Goal: Task Accomplishment & Management: Manage account settings

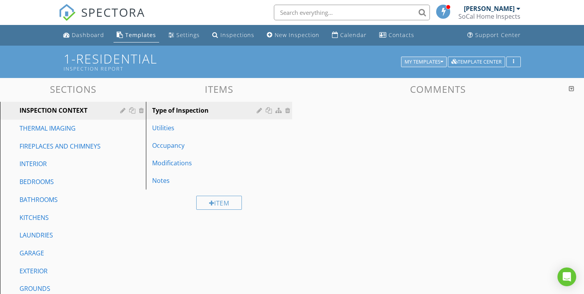
click at [415, 62] on div "My Templates" at bounding box center [423, 61] width 39 height 5
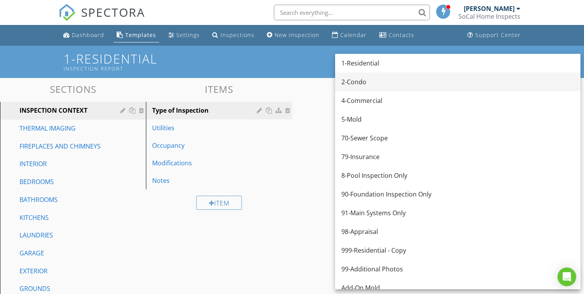
click at [386, 82] on div "2-Condo" at bounding box center [457, 81] width 233 height 9
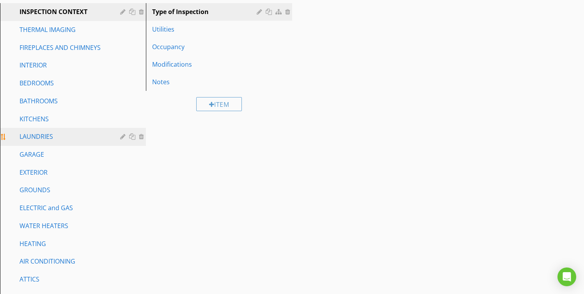
scroll to position [118, 0]
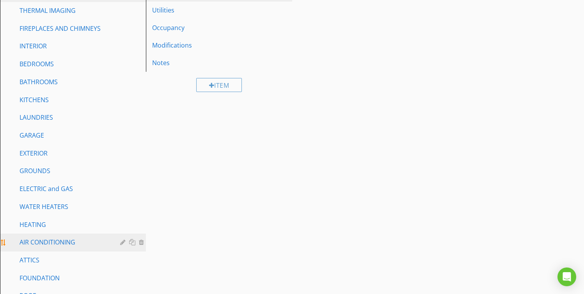
click at [41, 241] on div "AIR CONDITIONING" at bounding box center [63, 241] width 89 height 9
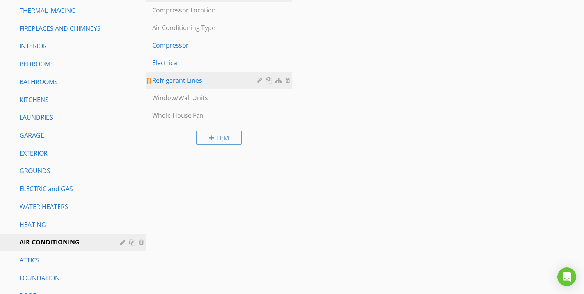
scroll to position [116, 0]
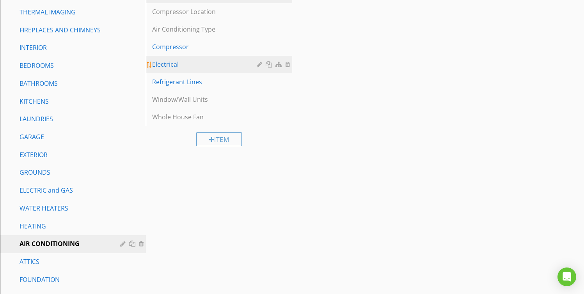
click at [183, 66] on div "Electrical" at bounding box center [205, 64] width 106 height 9
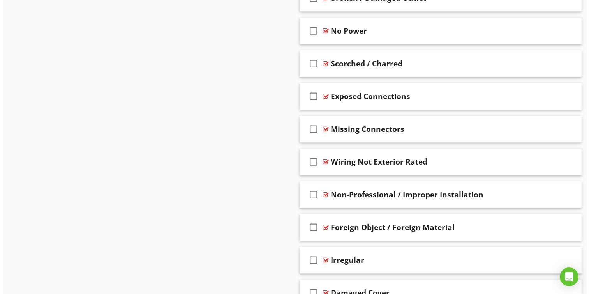
scroll to position [2326, 0]
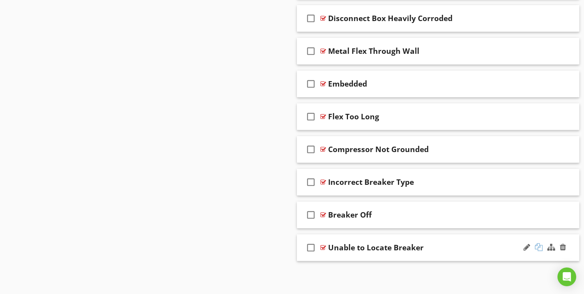
click at [540, 247] on div at bounding box center [539, 247] width 8 height 8
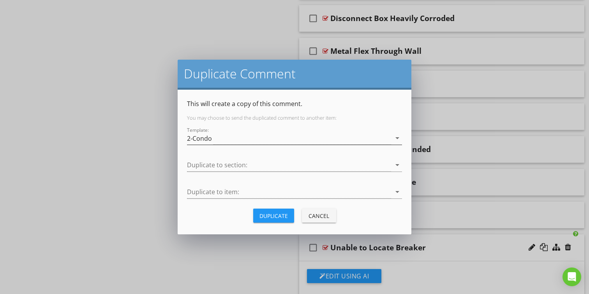
click at [220, 140] on div "2-Condo" at bounding box center [289, 138] width 204 height 13
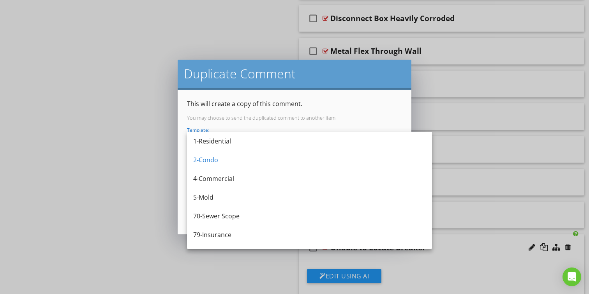
click at [220, 140] on div "1-Residential" at bounding box center [309, 140] width 233 height 9
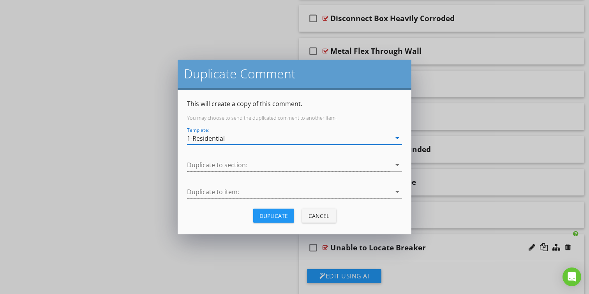
click at [221, 165] on div at bounding box center [289, 165] width 204 height 13
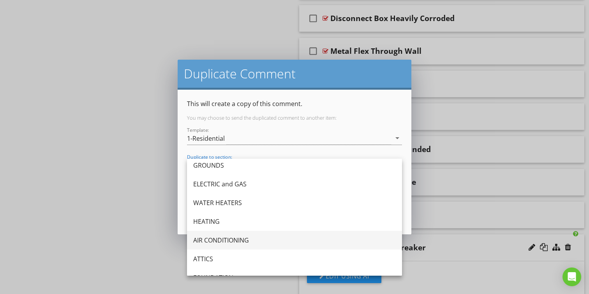
scroll to position [190, 0]
click at [230, 239] on div "AIR CONDITIONING" at bounding box center [294, 239] width 203 height 9
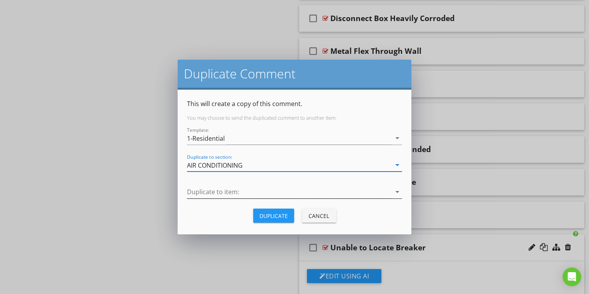
click at [224, 192] on div at bounding box center [289, 192] width 204 height 13
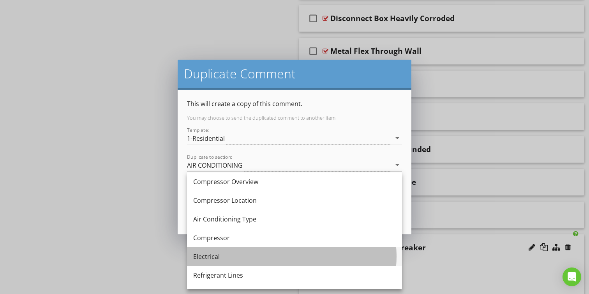
click at [228, 257] on div "Electrical" at bounding box center [294, 256] width 203 height 9
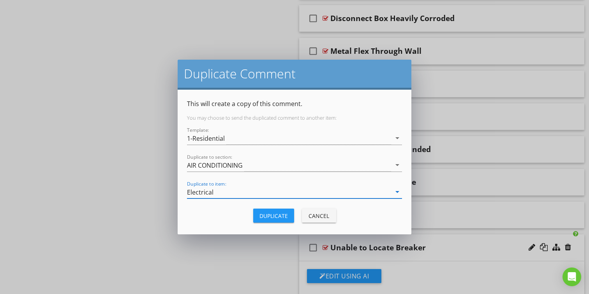
click at [283, 216] on div "Duplicate" at bounding box center [274, 216] width 28 height 8
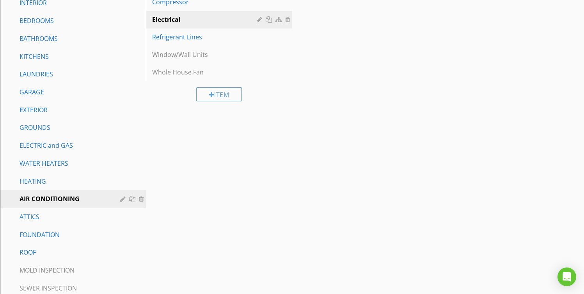
scroll to position [0, 0]
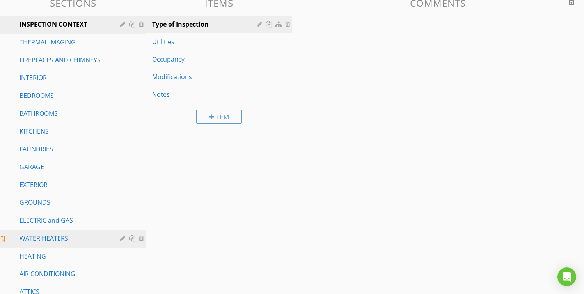
scroll to position [152, 0]
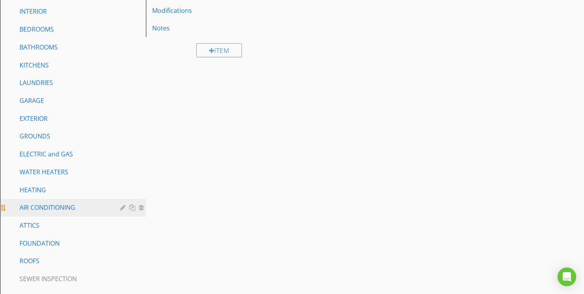
click at [30, 205] on div "AIR CONDITIONING" at bounding box center [63, 207] width 89 height 9
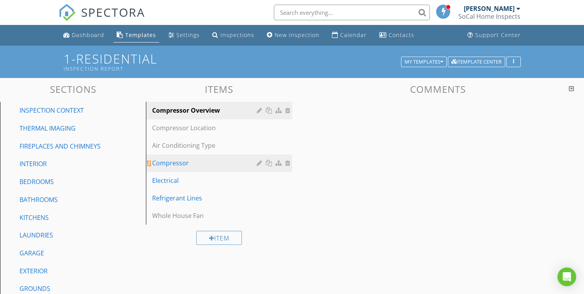
click at [175, 168] on link "Compressor" at bounding box center [219, 162] width 143 height 17
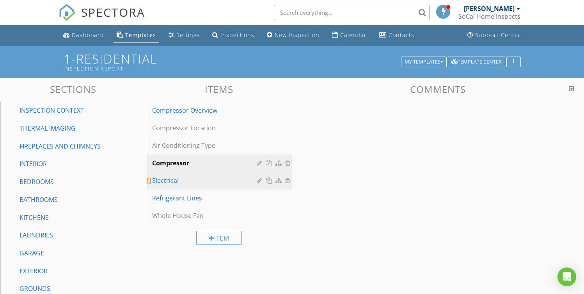
click at [175, 177] on div "Electrical" at bounding box center [205, 180] width 106 height 9
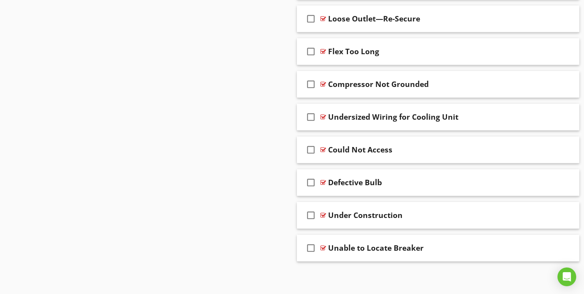
scroll to position [2296, 0]
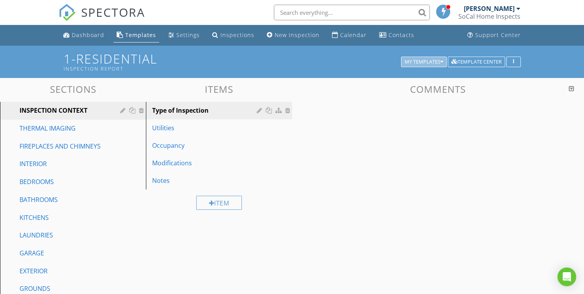
click at [413, 64] on div "My Templates" at bounding box center [423, 61] width 39 height 5
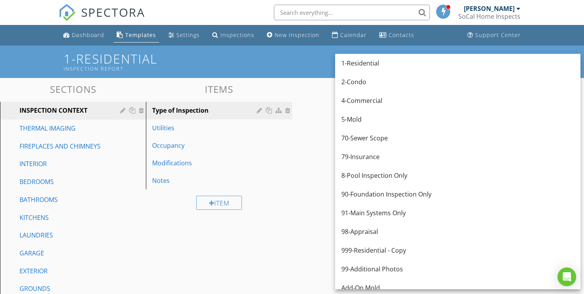
click at [386, 82] on div "2-Condo" at bounding box center [457, 81] width 233 height 9
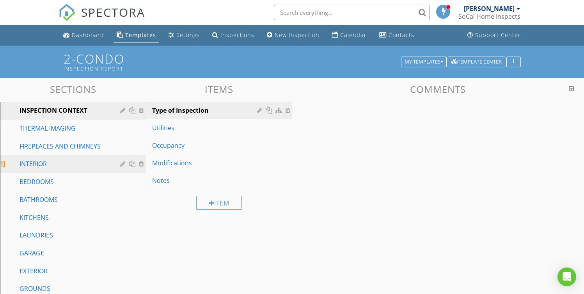
click at [39, 160] on div "INTERIOR" at bounding box center [63, 163] width 89 height 9
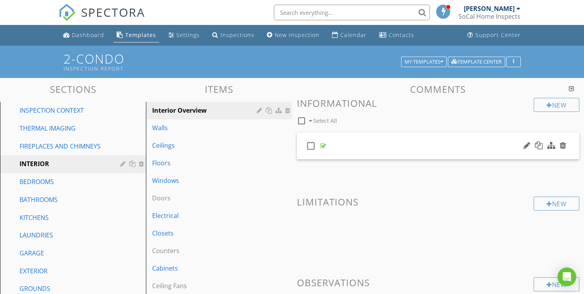
click at [409, 143] on div "check_box_outline_blank" at bounding box center [438, 146] width 283 height 27
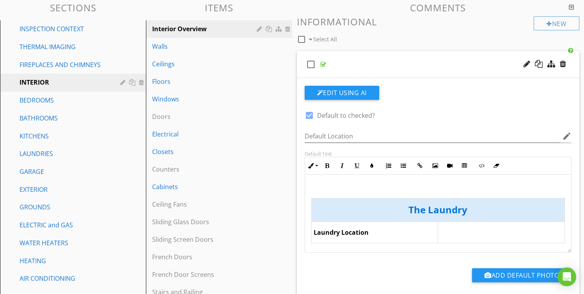
scroll to position [182, 0]
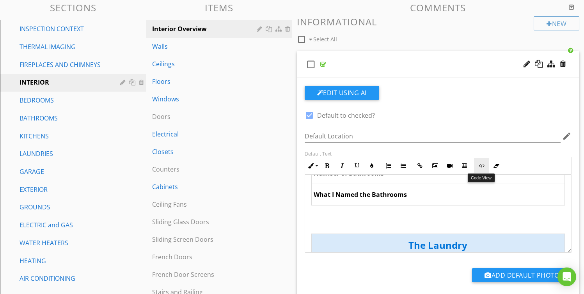
click at [477, 168] on button "Code View" at bounding box center [481, 165] width 15 height 15
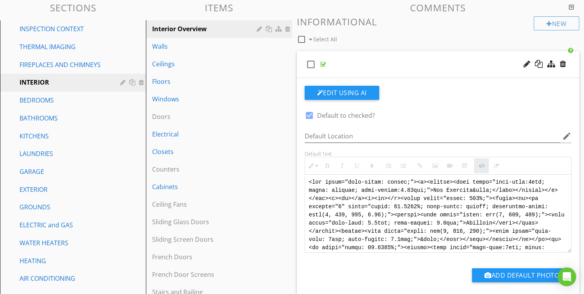
scroll to position [478, 0]
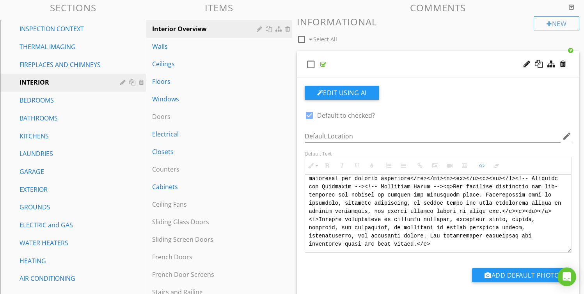
click at [373, 206] on textarea at bounding box center [438, 213] width 266 height 78
click at [484, 165] on button "Code View" at bounding box center [481, 165] width 15 height 15
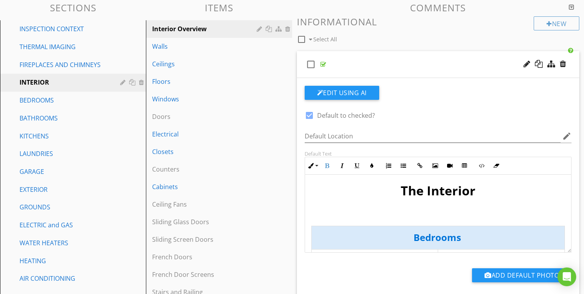
click at [476, 220] on p at bounding box center [438, 217] width 254 height 9
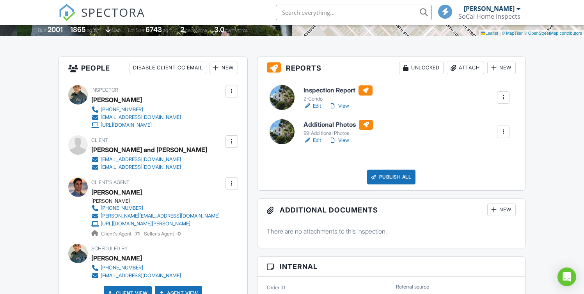
click at [398, 174] on div "Publish All" at bounding box center [391, 177] width 49 height 15
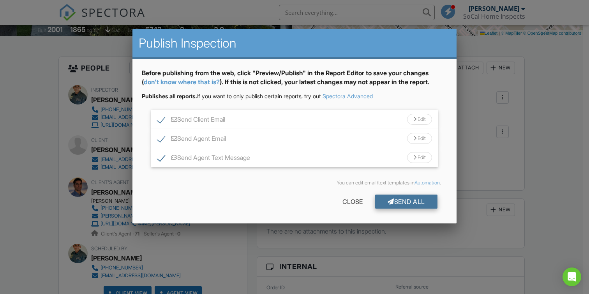
click at [409, 203] on div "Send All" at bounding box center [406, 202] width 62 height 14
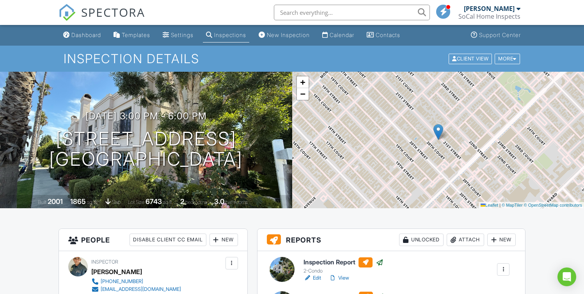
click at [237, 34] on div "Inspections" at bounding box center [230, 35] width 32 height 7
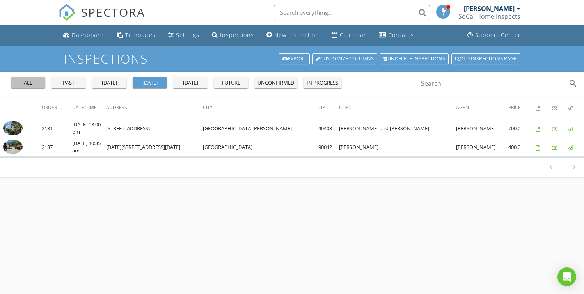
click at [25, 85] on div "all" at bounding box center [28, 83] width 28 height 8
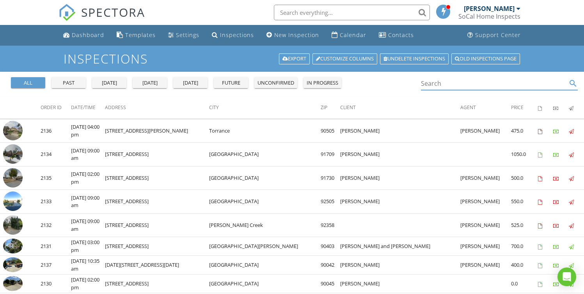
click at [449, 86] on input "Search" at bounding box center [494, 83] width 146 height 13
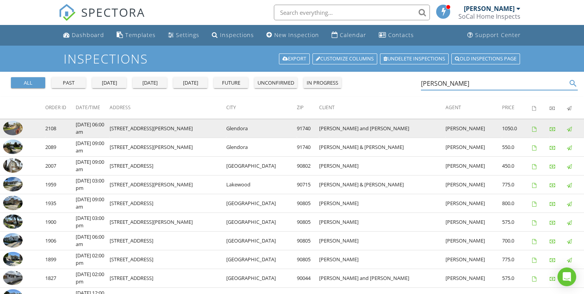
type input "[PERSON_NAME]"
click at [13, 127] on img at bounding box center [12, 128] width 19 height 15
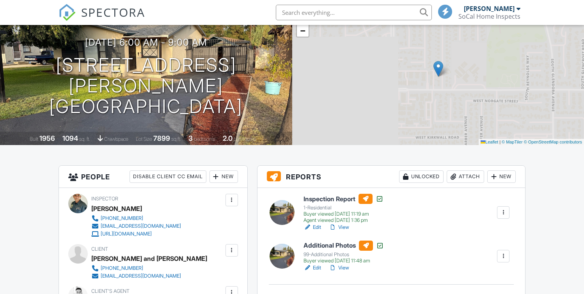
scroll to position [63, 0]
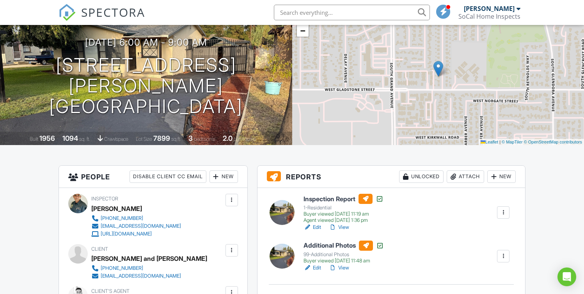
click at [346, 227] on link "View" at bounding box center [339, 227] width 20 height 8
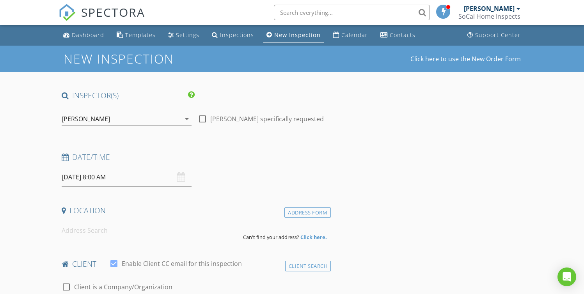
type input "[PERSON_NAME] and [PERSON_NAME]"
type input "[PERSON_NAME]"
type input "[EMAIL_ADDRESS][DOMAIN_NAME]"
type input "[PHONE_NUMBER]"
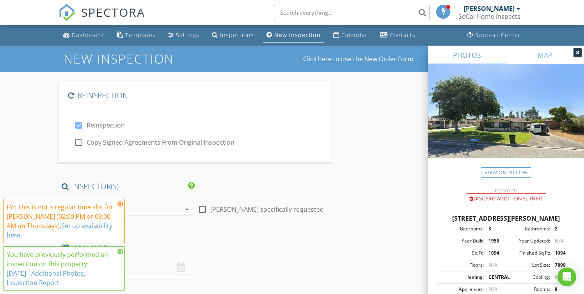
click at [76, 143] on div at bounding box center [78, 142] width 13 height 13
checkbox input "true"
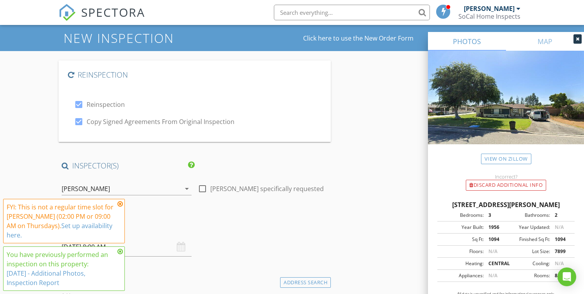
scroll to position [22, 0]
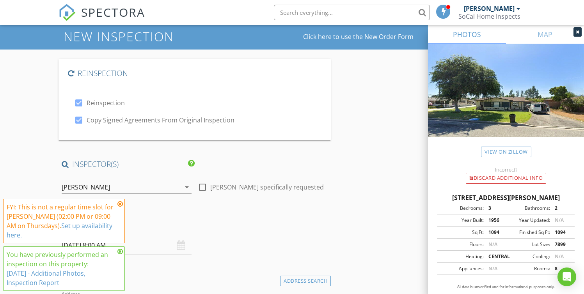
click at [119, 203] on icon at bounding box center [119, 204] width 5 height 6
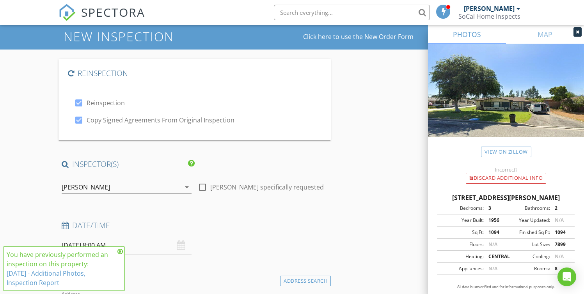
click at [119, 250] on icon at bounding box center [119, 251] width 5 height 6
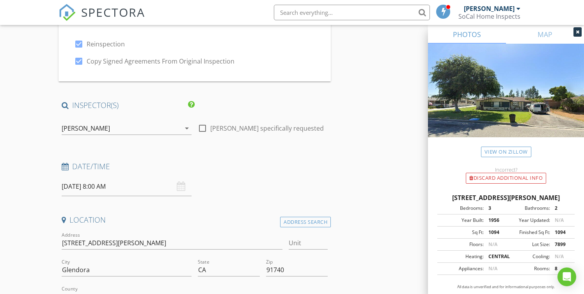
scroll to position [83, 0]
click at [83, 184] on input "08/28/2025 8:00 AM" at bounding box center [127, 184] width 130 height 19
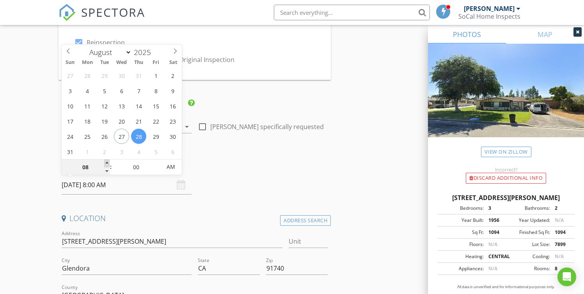
type input "09"
type input "08/28/2025 9:00 AM"
click at [106, 163] on span at bounding box center [106, 163] width 5 height 8
type input "10"
type input "08/28/2025 10:00 AM"
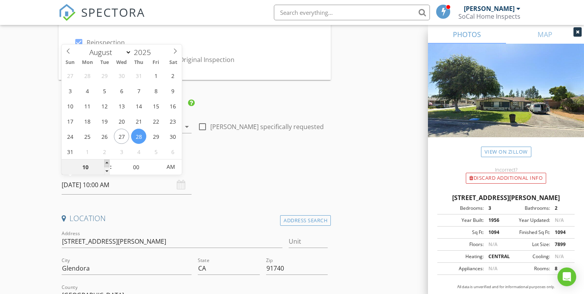
click at [106, 163] on span at bounding box center [106, 163] width 5 height 8
type input "11"
type input "08/28/2025 11:00 AM"
click at [106, 163] on span at bounding box center [106, 163] width 5 height 8
type input "12"
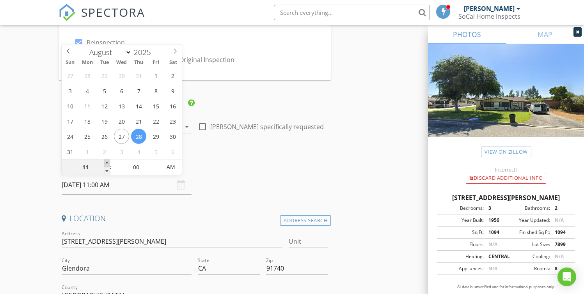
type input "08/28/2025 12:00 PM"
click at [106, 163] on span at bounding box center [106, 163] width 5 height 8
type input "01"
type input "08/28/2025 1:00 PM"
click at [106, 163] on span at bounding box center [106, 163] width 5 height 8
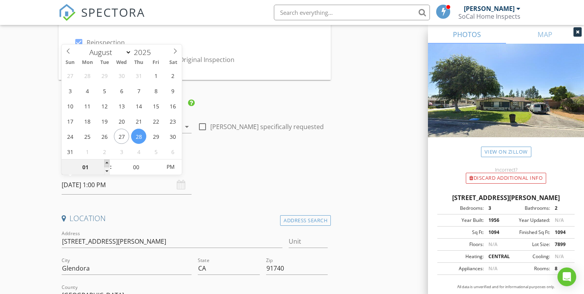
type input "02"
type input "08/28/2025 2:00 PM"
click at [106, 163] on span at bounding box center [106, 163] width 5 height 8
type input "03"
type input "08/28/2025 3:00 PM"
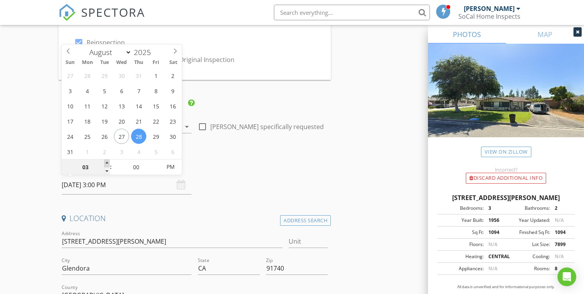
click at [106, 163] on span at bounding box center [106, 163] width 5 height 8
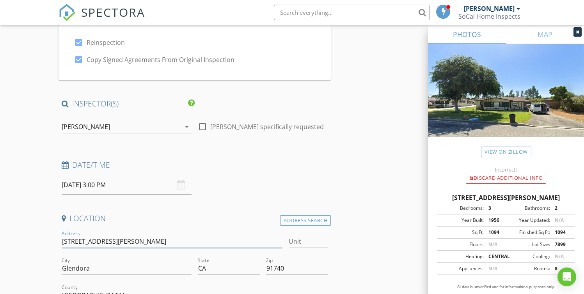
click at [113, 240] on input "[STREET_ADDRESS][PERSON_NAME]" at bounding box center [172, 241] width 221 height 13
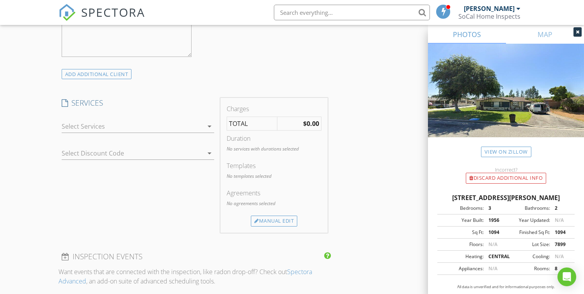
scroll to position [721, 0]
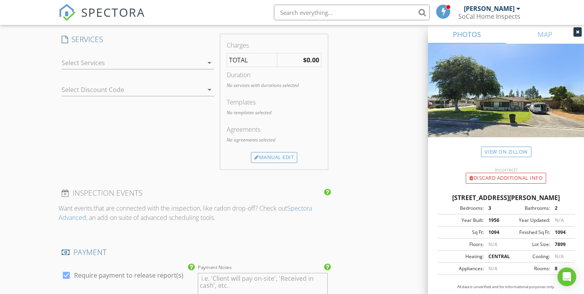
click at [94, 64] on div at bounding box center [133, 63] width 142 height 12
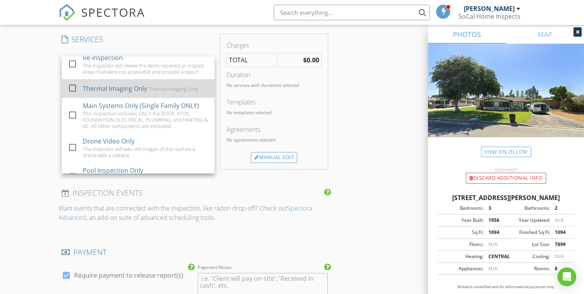
scroll to position [236, 0]
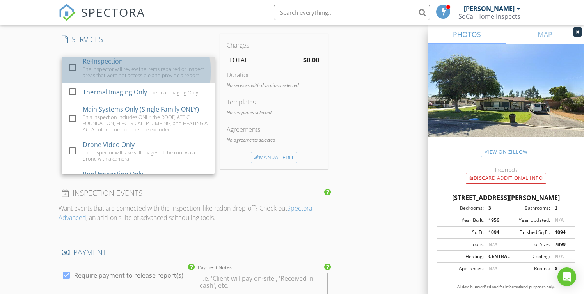
click at [78, 77] on div at bounding box center [74, 74] width 12 height 5
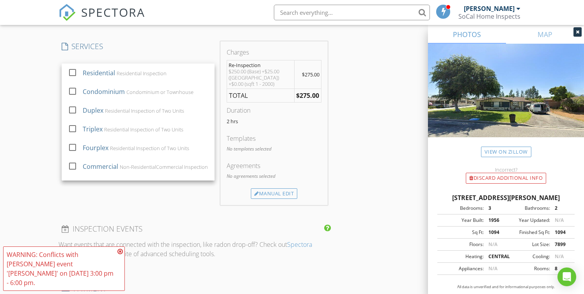
scroll to position [708, 0]
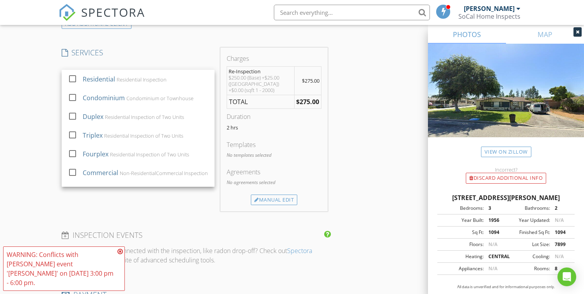
click at [195, 215] on div "INSPECTOR(S) check_box Ruben Mariscal PRIMARY Ruben Mariscal arrow_drop_down ch…" at bounding box center [194, 219] width 273 height 1493
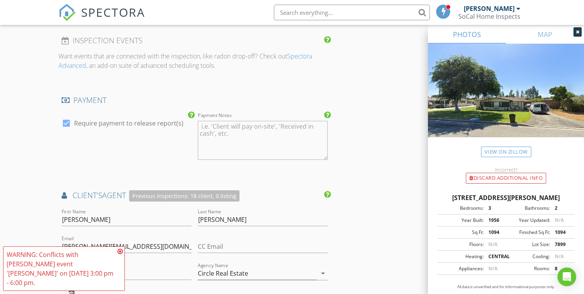
scroll to position [903, 0]
drag, startPoint x: 120, startPoint y: 260, endPoint x: 132, endPoint y: 257, distance: 12.8
click at [120, 255] on icon at bounding box center [119, 251] width 5 height 6
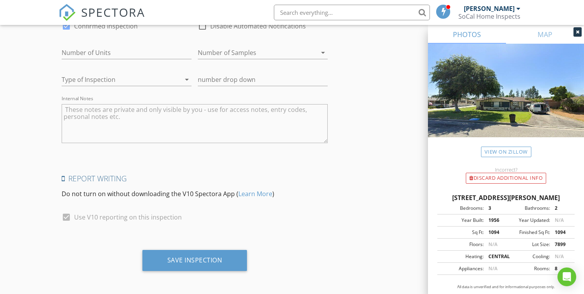
scroll to position [1444, 0]
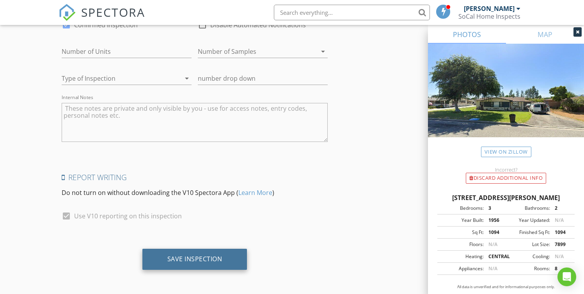
click at [217, 250] on div "Save Inspection" at bounding box center [194, 259] width 105 height 21
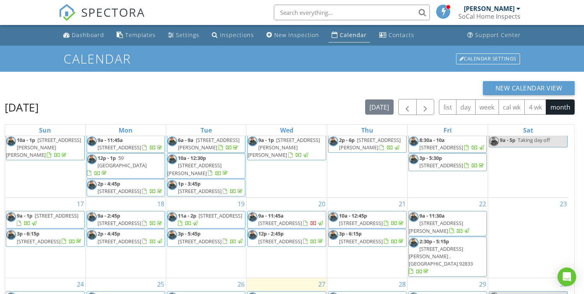
scroll to position [104, 0]
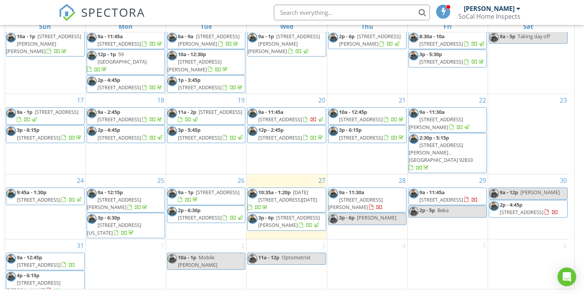
click at [368, 214] on span "[PERSON_NAME]" at bounding box center [376, 217] width 39 height 7
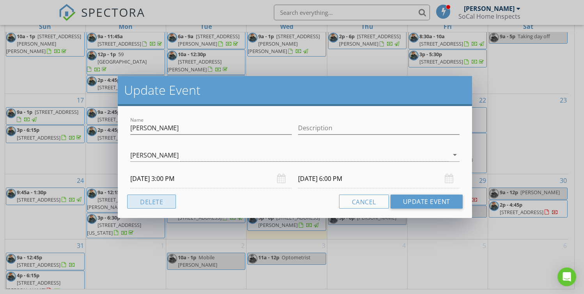
click at [156, 196] on button "Delete" at bounding box center [151, 202] width 49 height 14
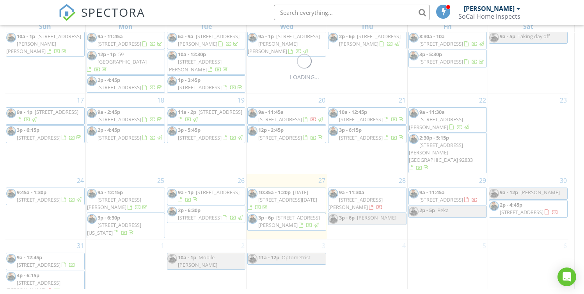
scroll to position [0, 0]
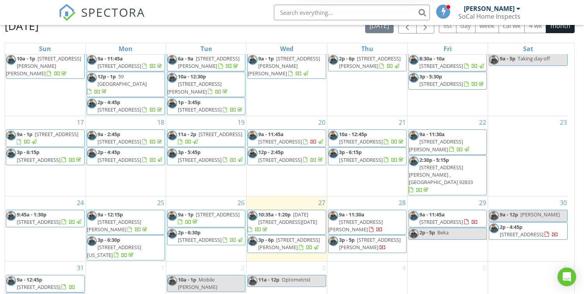
scroll to position [104, 0]
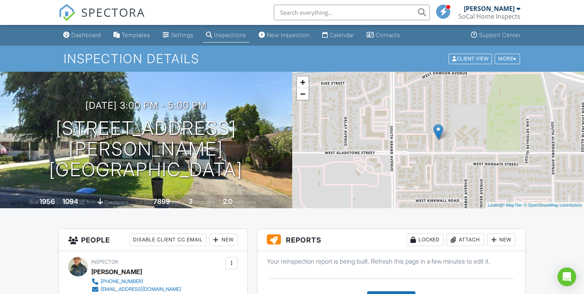
click at [237, 30] on link "Inspections" at bounding box center [226, 35] width 46 height 14
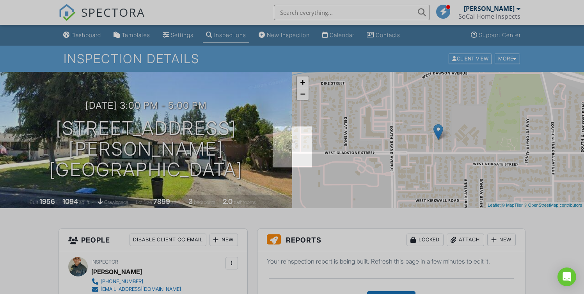
click at [236, 36] on div at bounding box center [292, 147] width 584 height 294
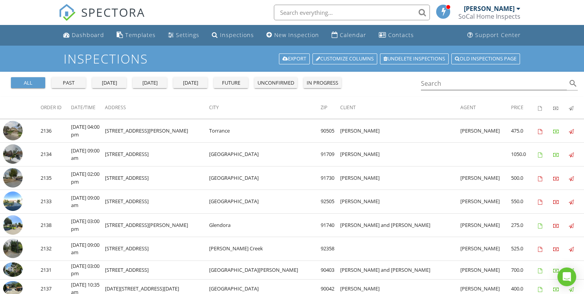
click at [182, 83] on div "[DATE]" at bounding box center [190, 83] width 28 height 8
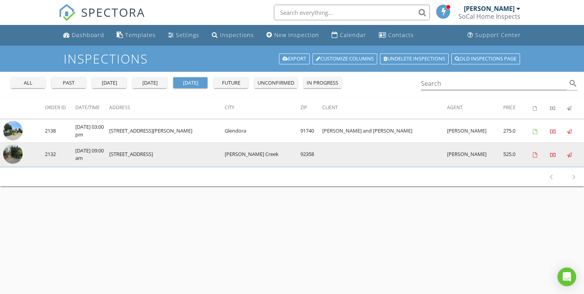
click at [129, 153] on td "[STREET_ADDRESS]" at bounding box center [166, 155] width 115 height 24
drag, startPoint x: 129, startPoint y: 153, endPoint x: 166, endPoint y: 153, distance: 37.4
click at [166, 153] on td "[STREET_ADDRESS]" at bounding box center [166, 155] width 115 height 24
copy td "[STREET_ADDRESS]"
click at [13, 149] on img at bounding box center [12, 153] width 19 height 19
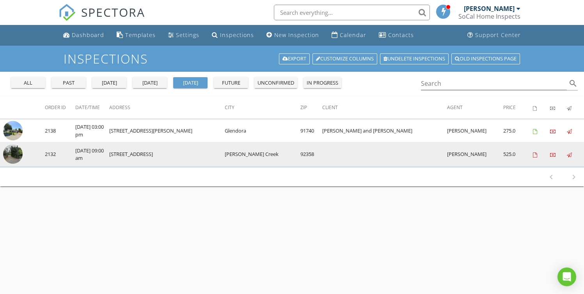
copy td "[STREET_ADDRESS]"
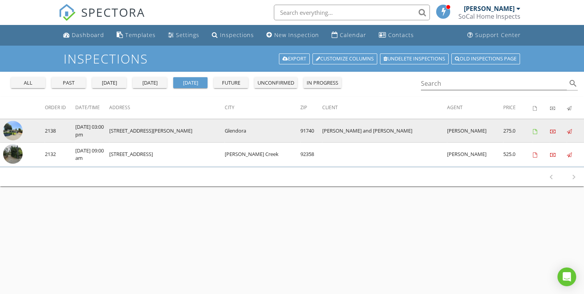
click at [127, 126] on td "1371 S. Bender Ave." at bounding box center [166, 131] width 115 height 24
drag, startPoint x: 127, startPoint y: 126, endPoint x: 167, endPoint y: 130, distance: 40.8
click at [167, 130] on td "1371 S. Bender Ave." at bounding box center [166, 131] width 115 height 24
copy td "1371 S. Bender Ave."
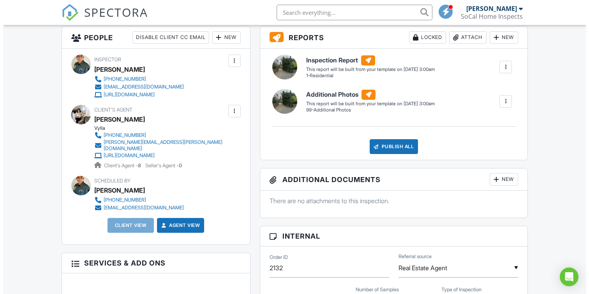
scroll to position [202, 0]
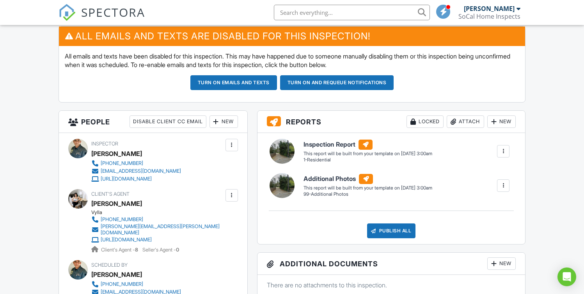
click at [226, 120] on div "New" at bounding box center [223, 121] width 28 height 12
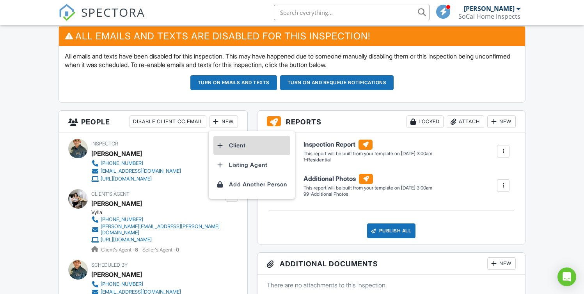
click at [232, 140] on li "Client" at bounding box center [251, 145] width 77 height 19
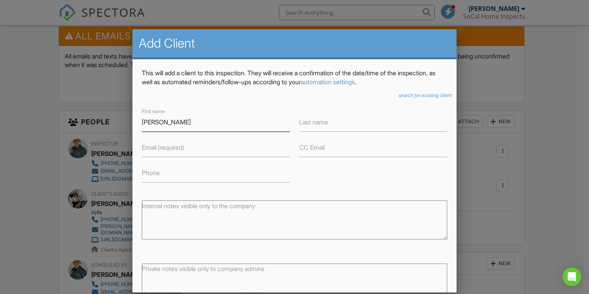
type input "[PERSON_NAME]"
type input "Lamphear"
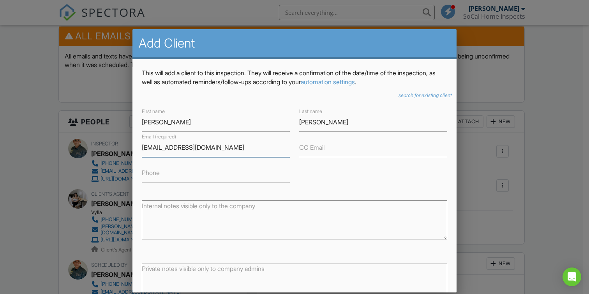
type input "[EMAIL_ADDRESS][DOMAIN_NAME]"
type input "[PERSON_NAME]"
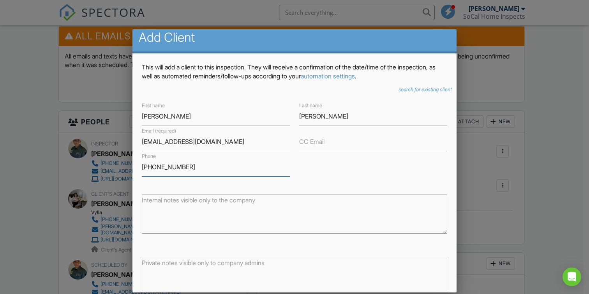
scroll to position [53, 0]
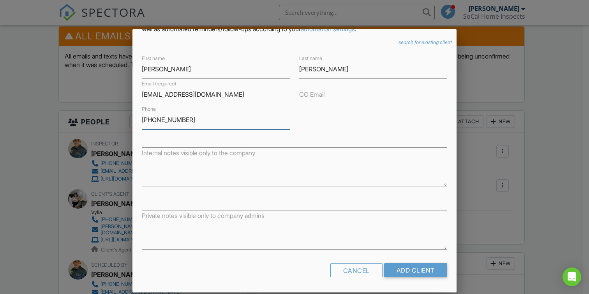
type input "[PHONE_NUMBER]"
click at [398, 264] on input "Add Client" at bounding box center [415, 270] width 63 height 14
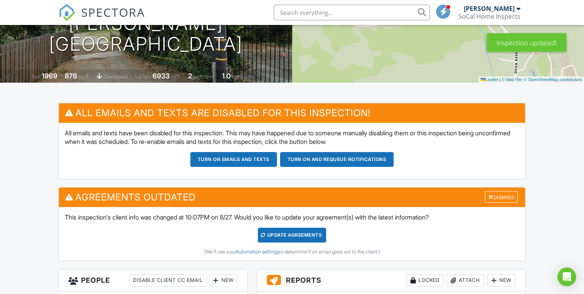
click at [287, 235] on div "Update Agreements" at bounding box center [292, 235] width 68 height 15
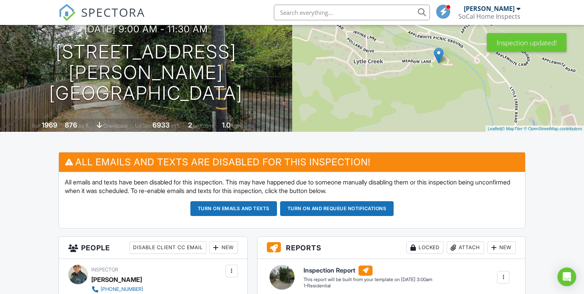
click at [318, 210] on button "Turn on and Requeue Notifications" at bounding box center [337, 208] width 114 height 15
